Goal: Information Seeking & Learning: Learn about a topic

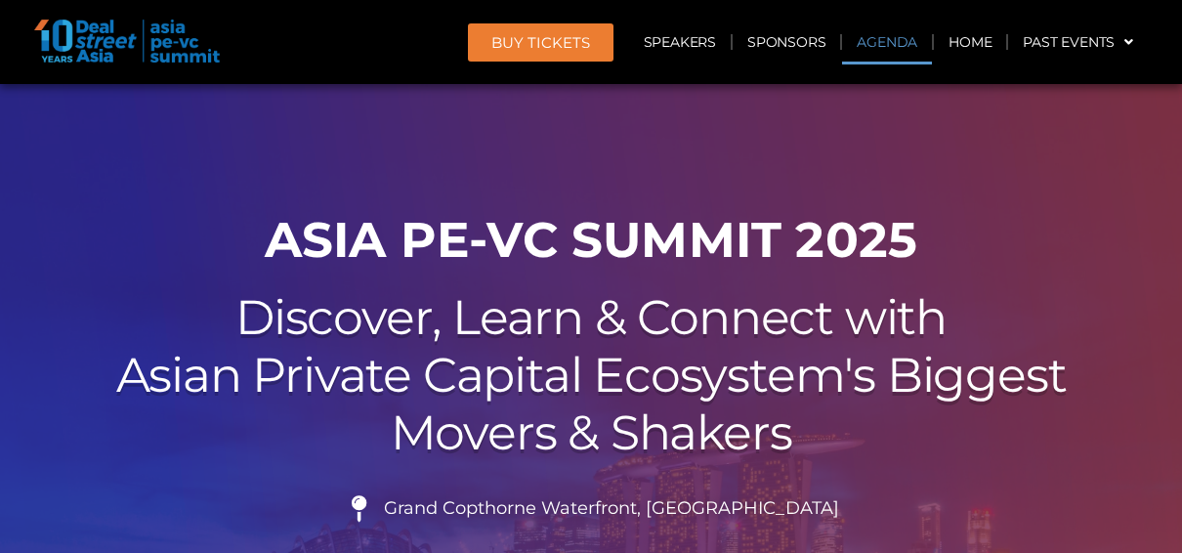
scroll to position [1172, 0]
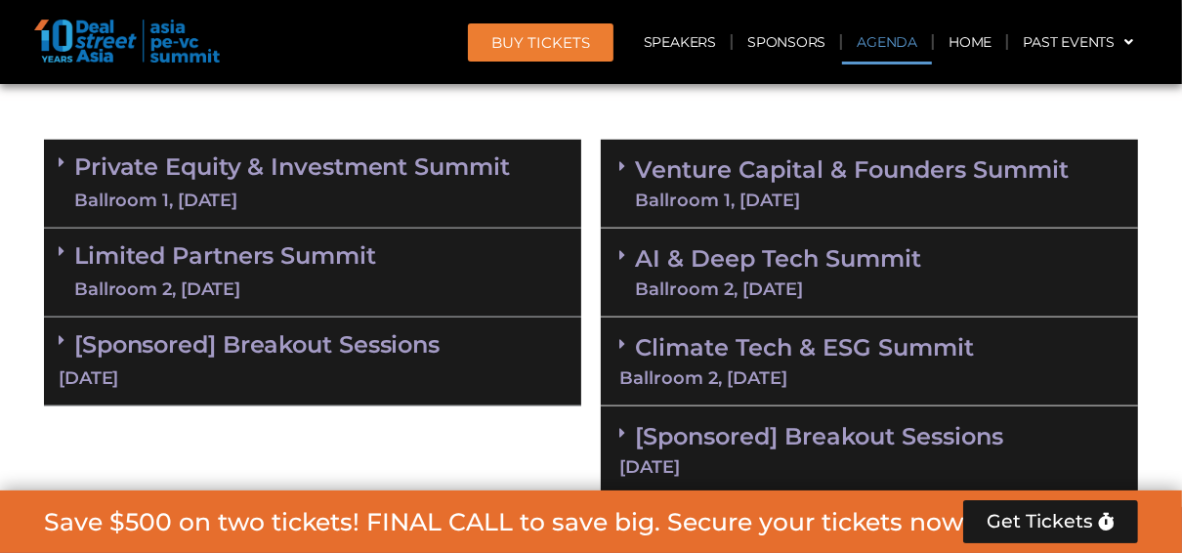
click at [382, 189] on div "Ballroom 1, [DATE]" at bounding box center [292, 201] width 436 height 24
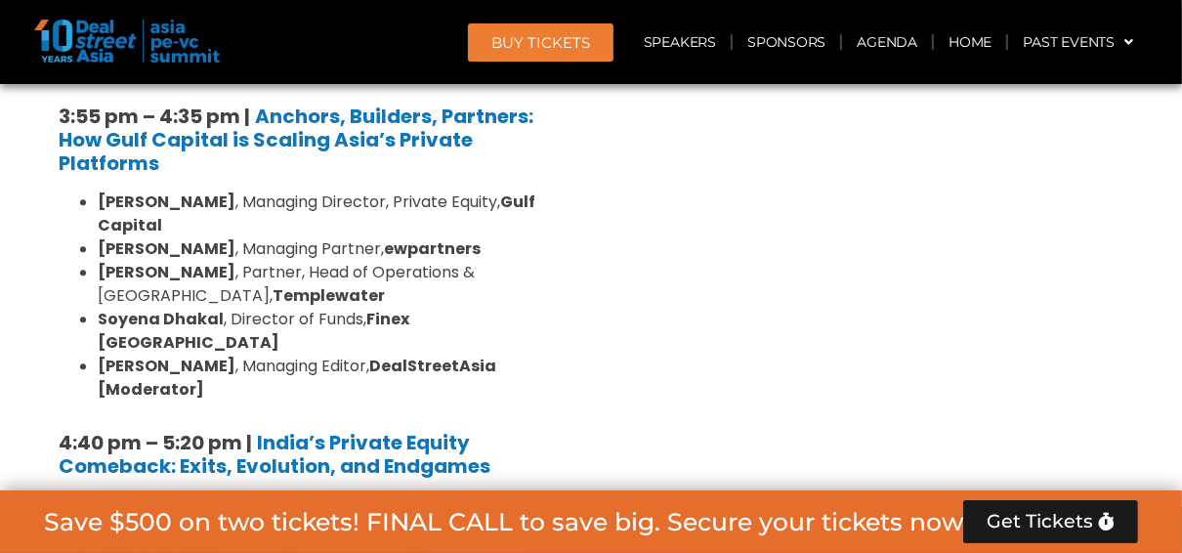
scroll to position [3516, 0]
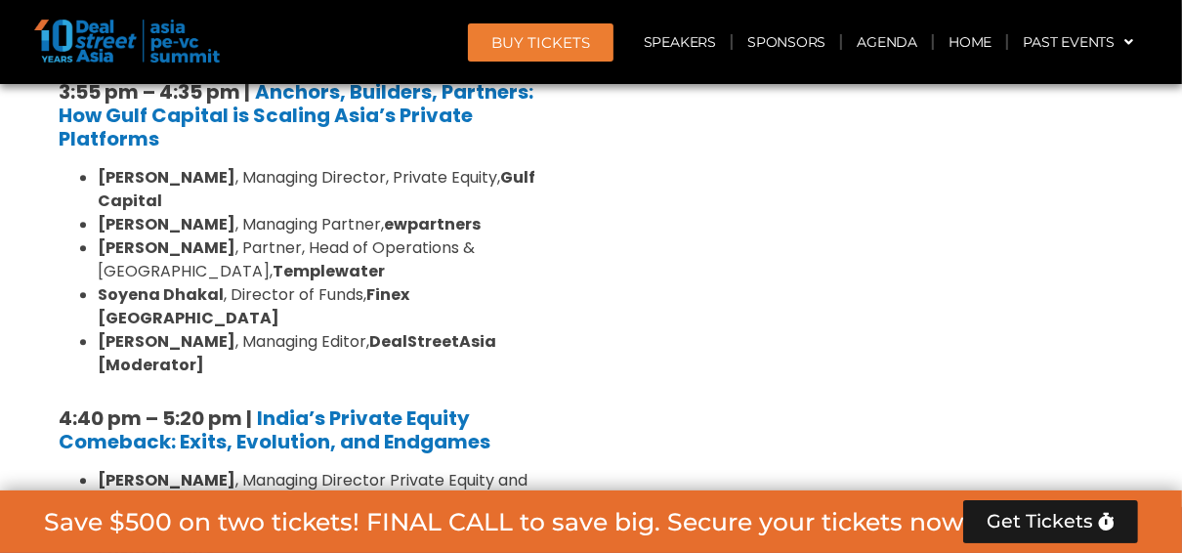
click at [159, 516] on strong "[PERSON_NAME]" at bounding box center [167, 527] width 138 height 22
drag, startPoint x: 159, startPoint y: 218, endPoint x: 152, endPoint y: 253, distance: 35.8
click at [152, 516] on strong "Foundation Private Equity" at bounding box center [312, 539] width 429 height 46
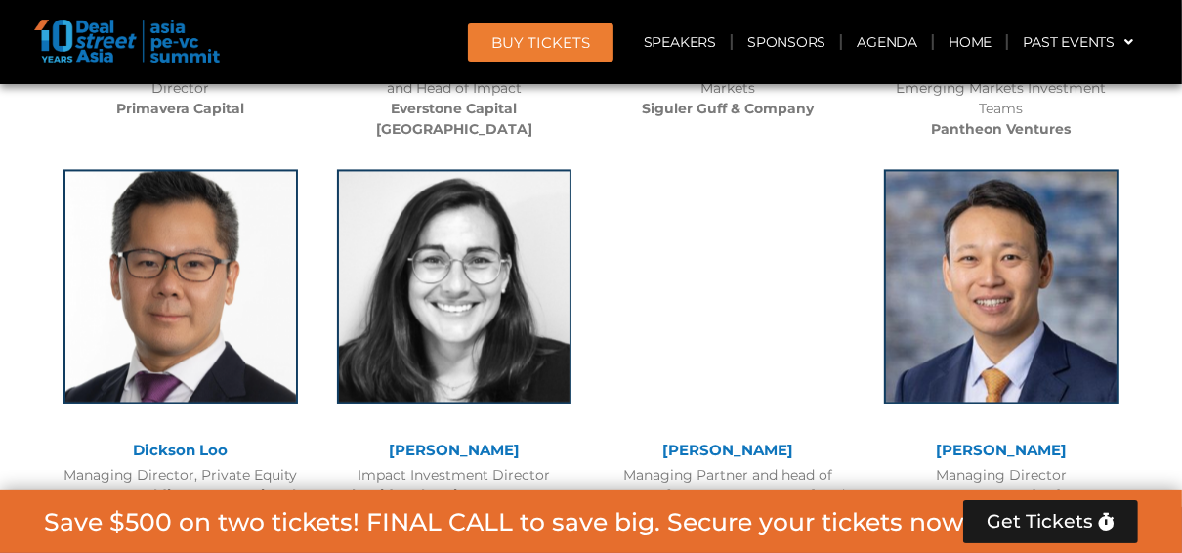
scroll to position [7915, 0]
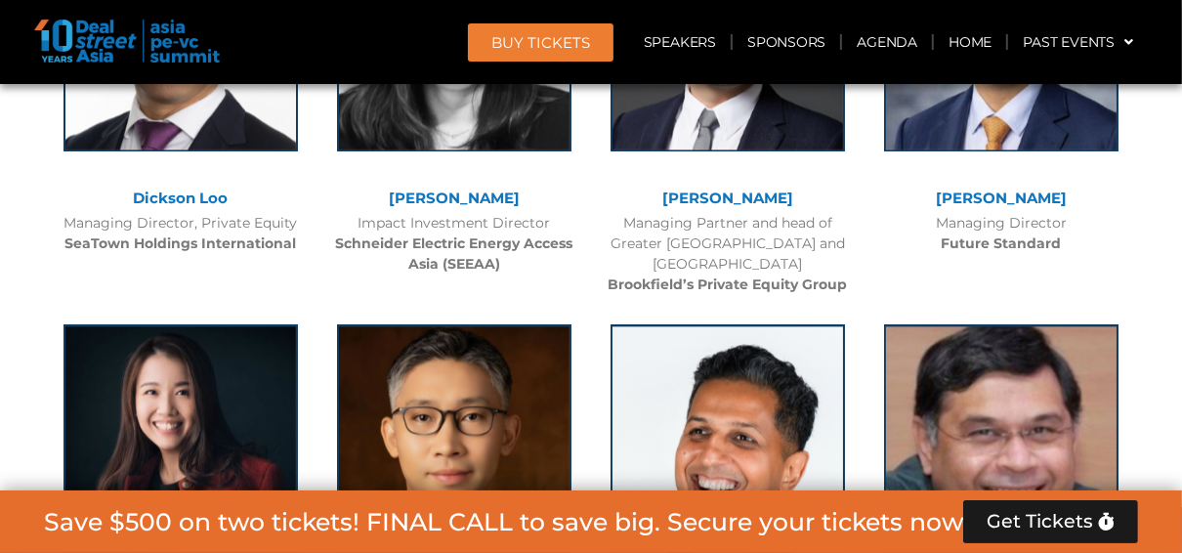
drag, startPoint x: 1133, startPoint y: 327, endPoint x: 927, endPoint y: 279, distance: 211.6
click at [927, 305] on div "[PERSON_NAME] Partner Somerset Indus Capital Partners" at bounding box center [1000, 488] width 273 height 366
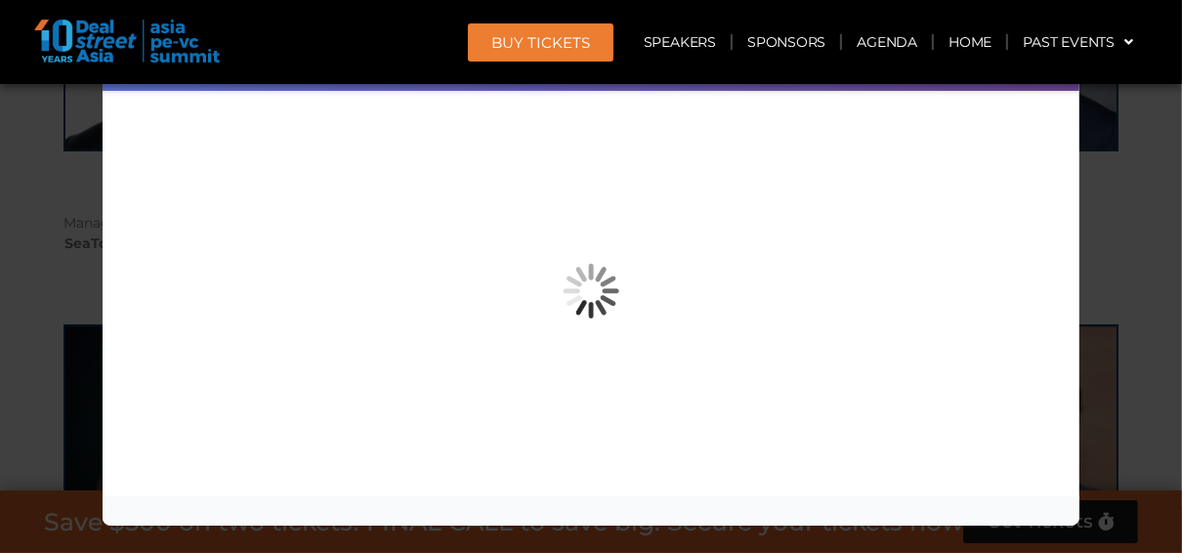
copy div "[PERSON_NAME] Partner Somerset Indus Capital Partners"
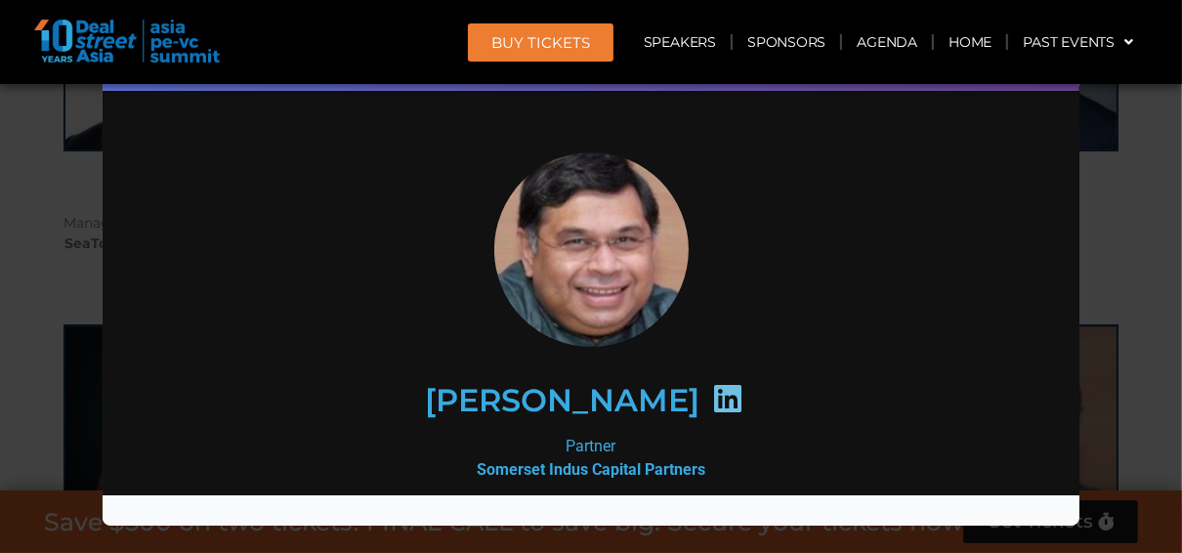
scroll to position [7603, 0]
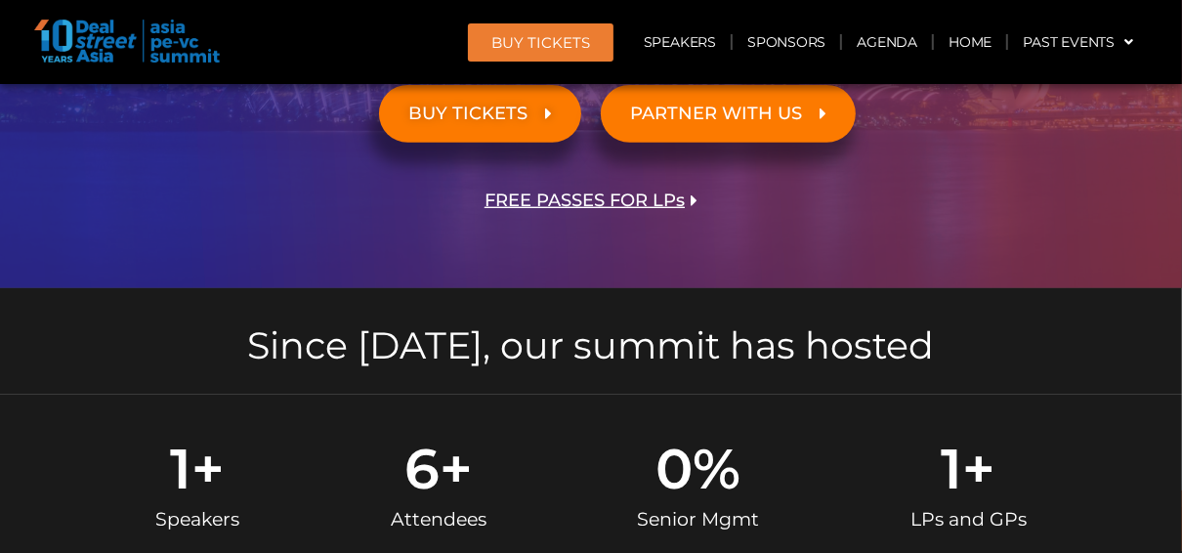
scroll to position [547, 0]
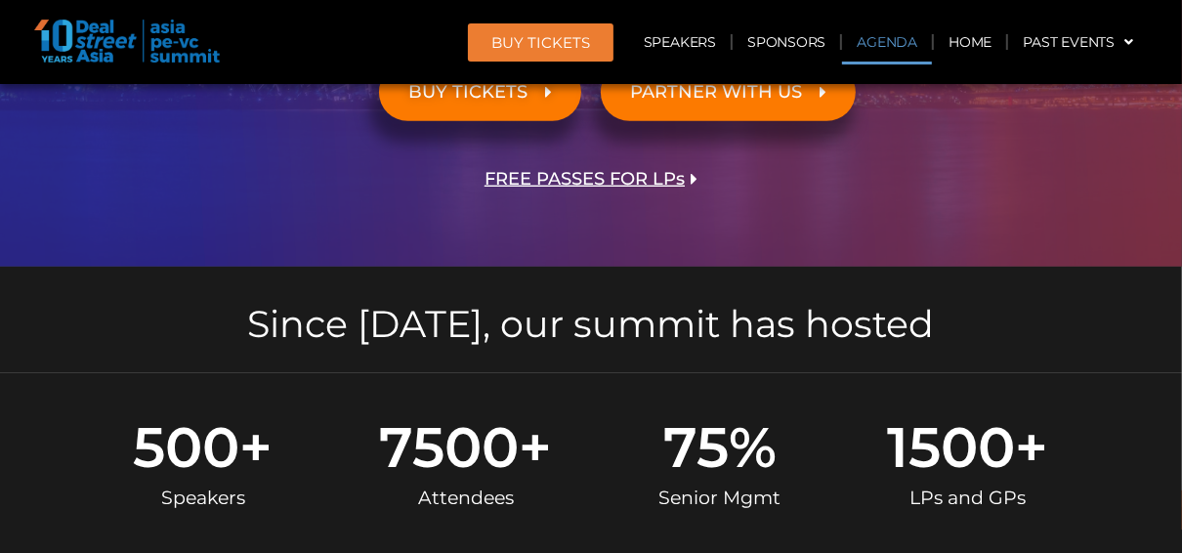
click at [883, 39] on link "Agenda" at bounding box center [887, 42] width 90 height 45
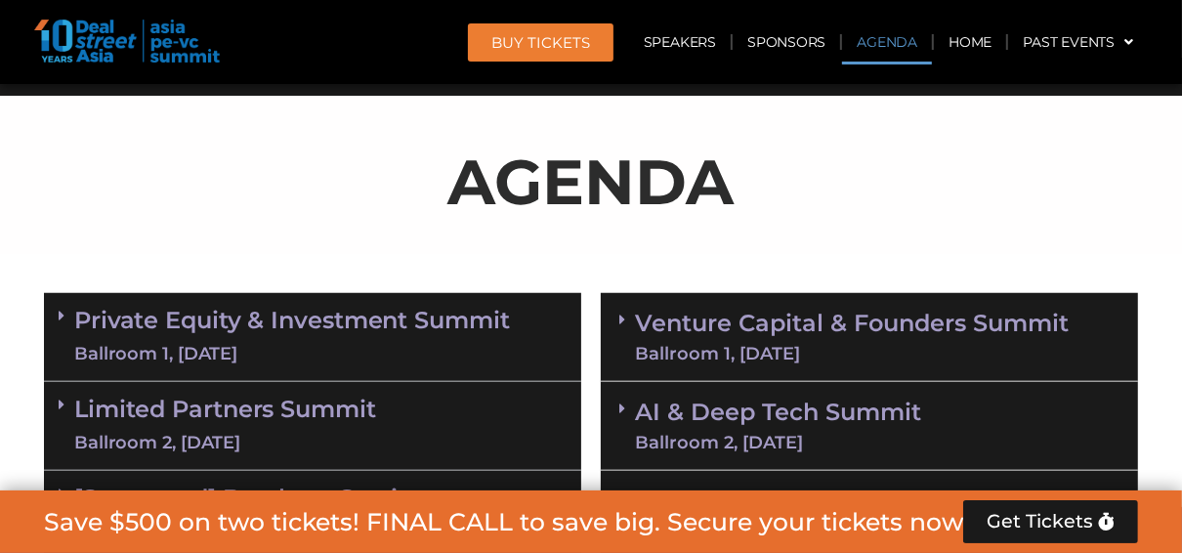
scroll to position [1038, 0]
